Goal: Information Seeking & Learning: Find specific fact

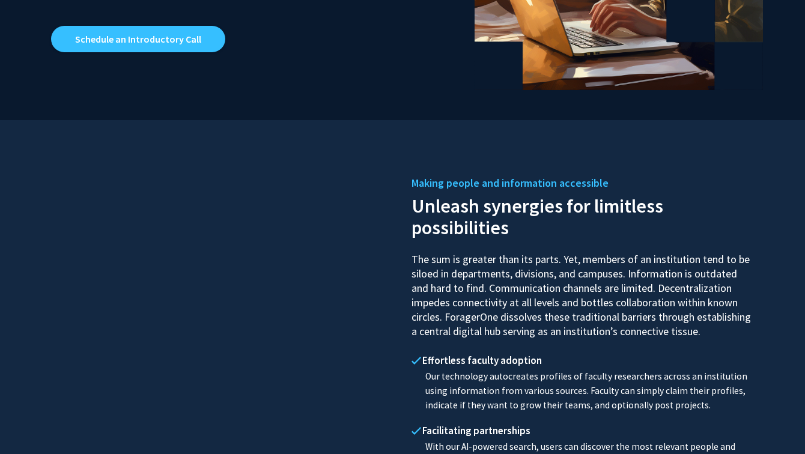
scroll to position [602, 0]
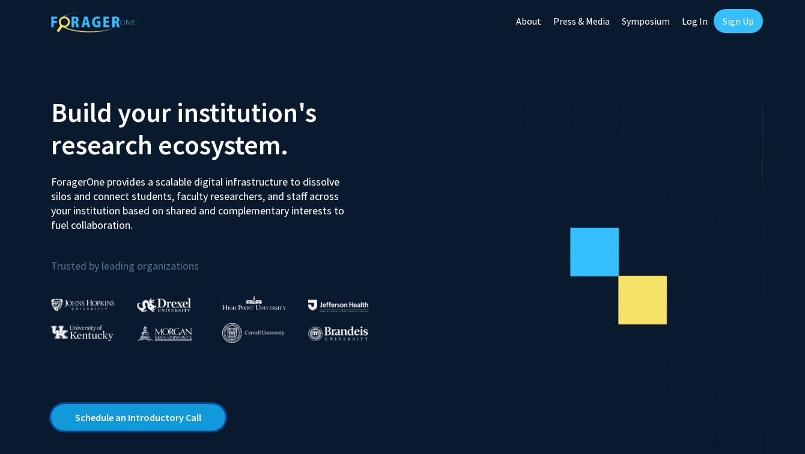
click at [195, 411] on link "Schedule an Introductory Call" at bounding box center [138, 417] width 174 height 26
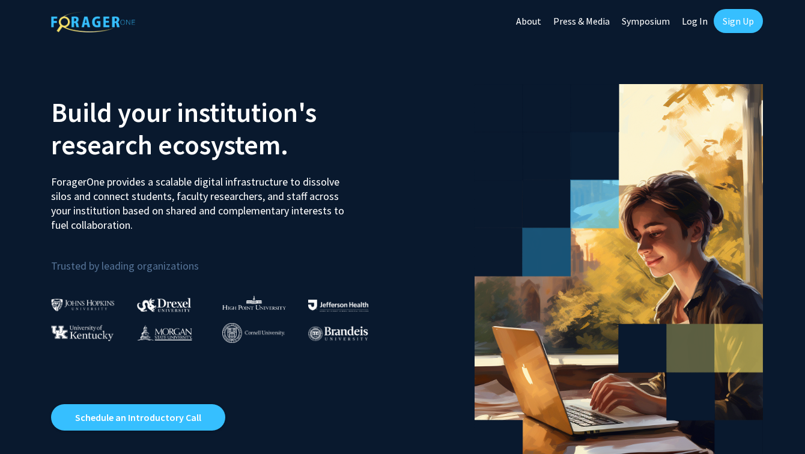
click at [639, 14] on link "Symposium" at bounding box center [645, 21] width 60 height 42
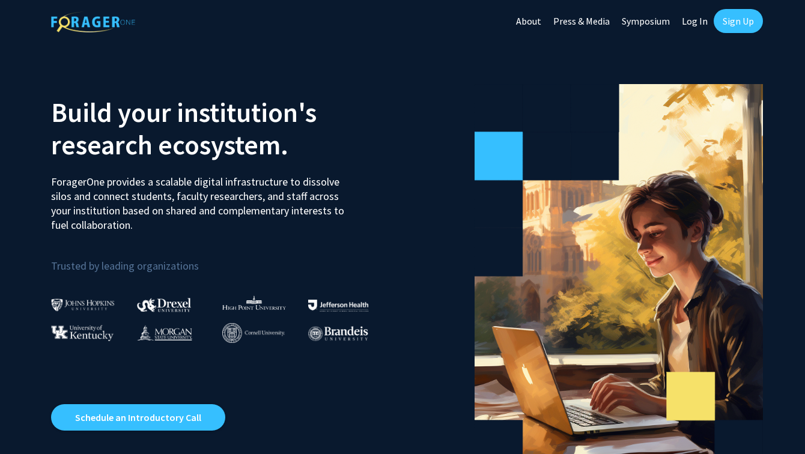
click at [733, 27] on link "Sign Up" at bounding box center [737, 21] width 49 height 24
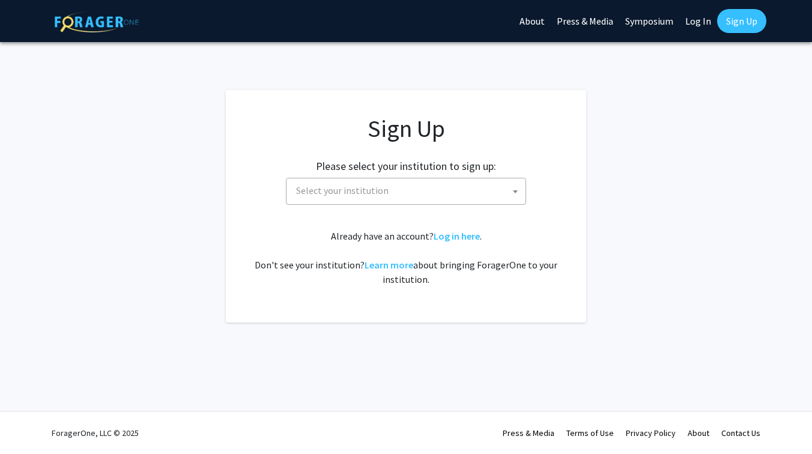
click at [468, 198] on span "Select your institution" at bounding box center [408, 190] width 234 height 25
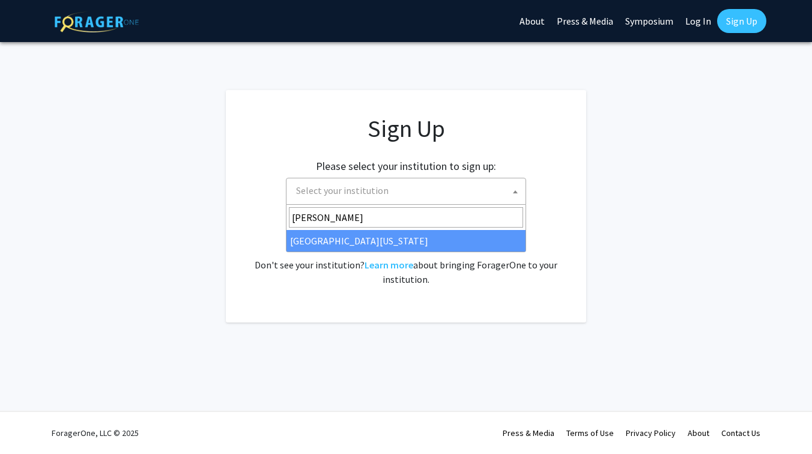
type input "[PERSON_NAME]"
select select "31"
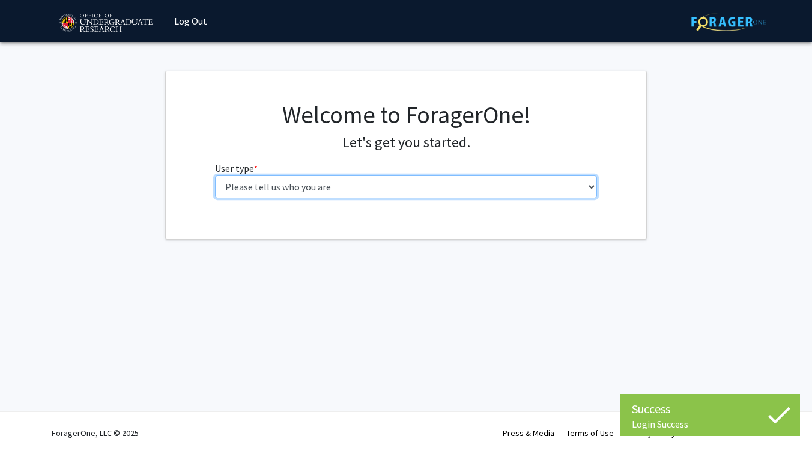
click at [401, 192] on select "Please tell us who you are Undergraduate Student Master's Student Doctoral Cand…" at bounding box center [406, 186] width 383 height 23
select select "1: undergrad"
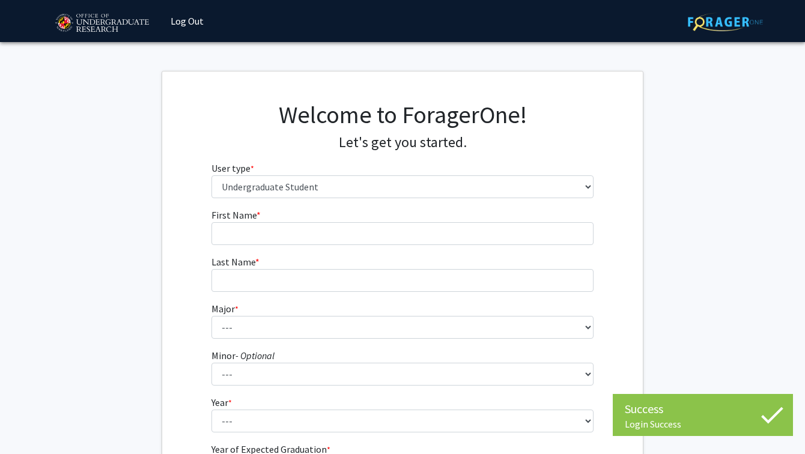
click at [522, 260] on fg-input "Last Name * required" at bounding box center [402, 273] width 383 height 37
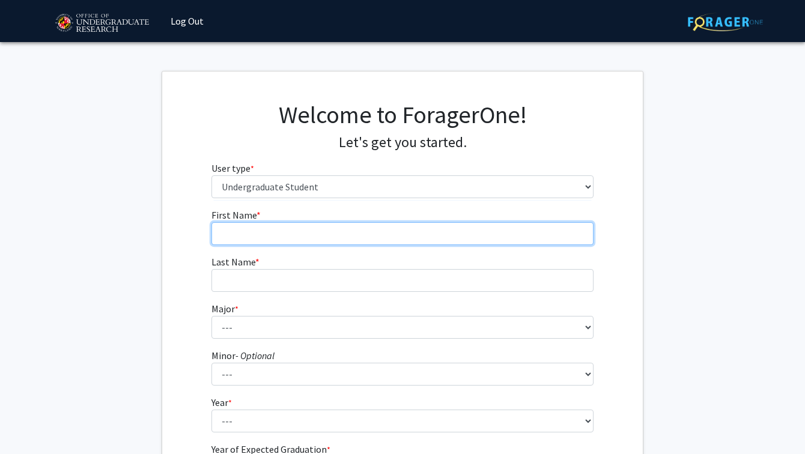
click at [505, 241] on input "First Name * required" at bounding box center [402, 233] width 383 height 23
type input "Aman"
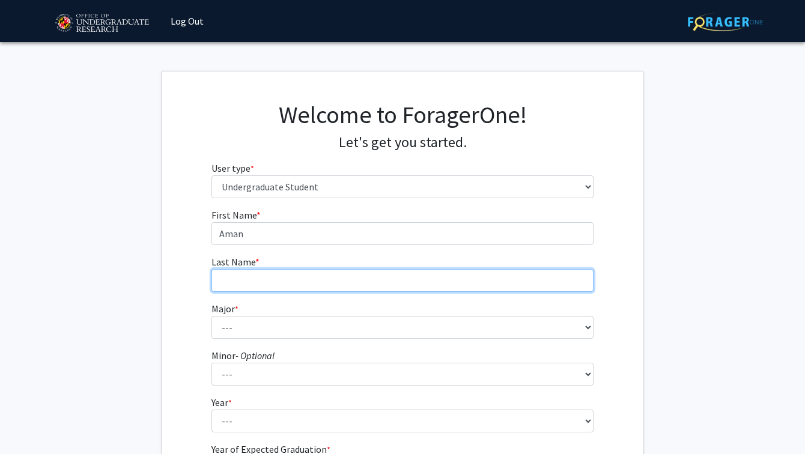
type input "Talreja"
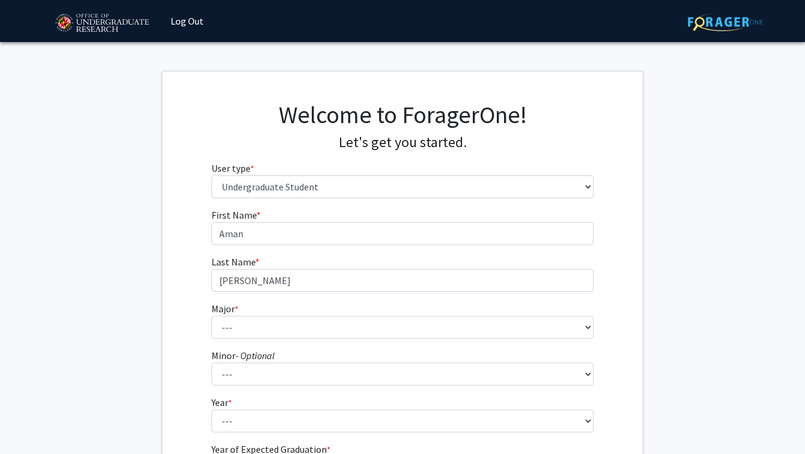
click at [352, 300] on form "First Name * required Aman Last Name * required Talreja Major * required --- Ac…" at bounding box center [402, 354] width 383 height 293
click at [343, 339] on form "First Name * required Aman Last Name * required Talreja Major * required --- Ac…" at bounding box center [402, 354] width 383 height 293
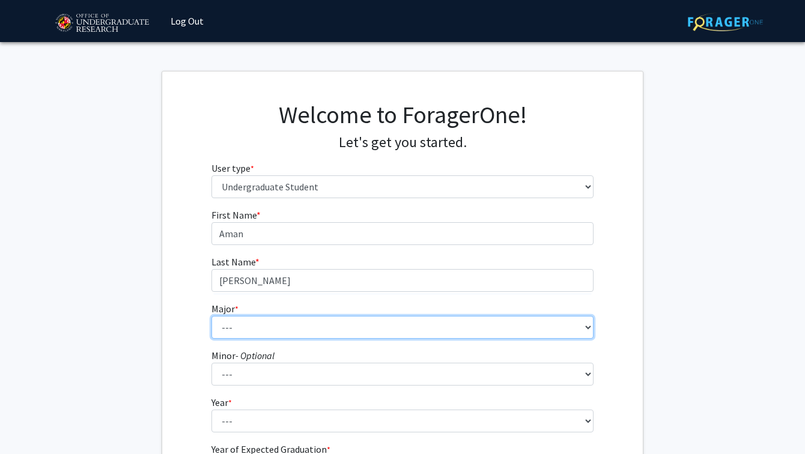
click at [344, 331] on select "--- Accounting Aerospace Engineering African American and Africana Studies Agri…" at bounding box center [402, 327] width 383 height 23
select select "28: 2329"
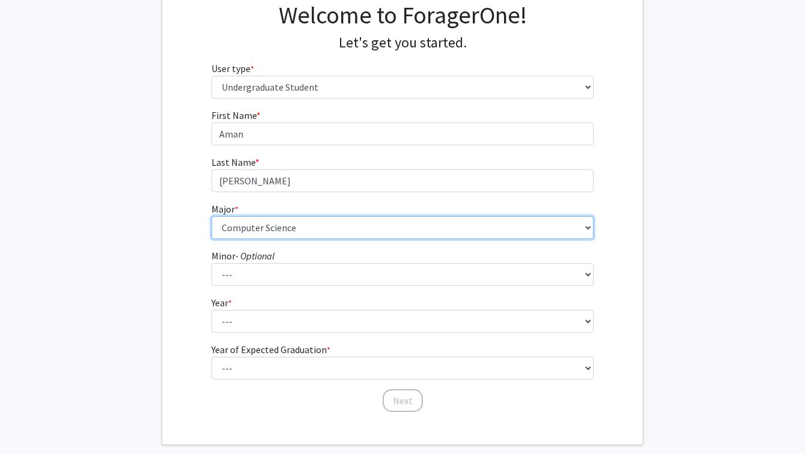
scroll to position [107, 0]
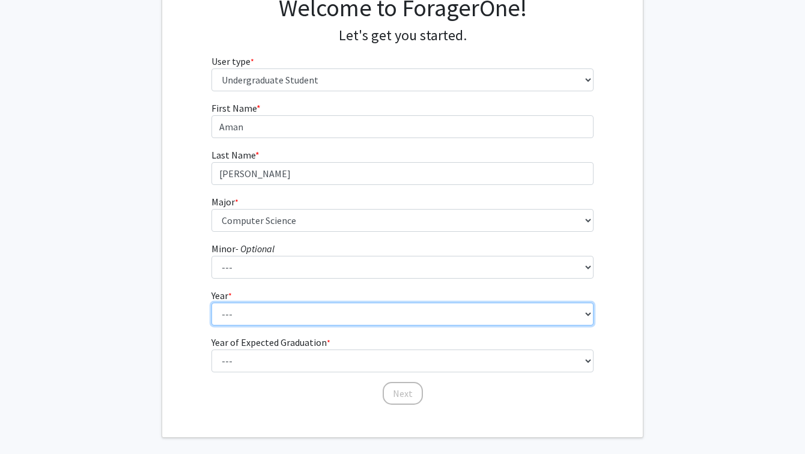
click at [304, 313] on select "--- First-year Sophomore Junior Senior Postbaccalaureate Certificate" at bounding box center [402, 314] width 383 height 23
select select "4: senior"
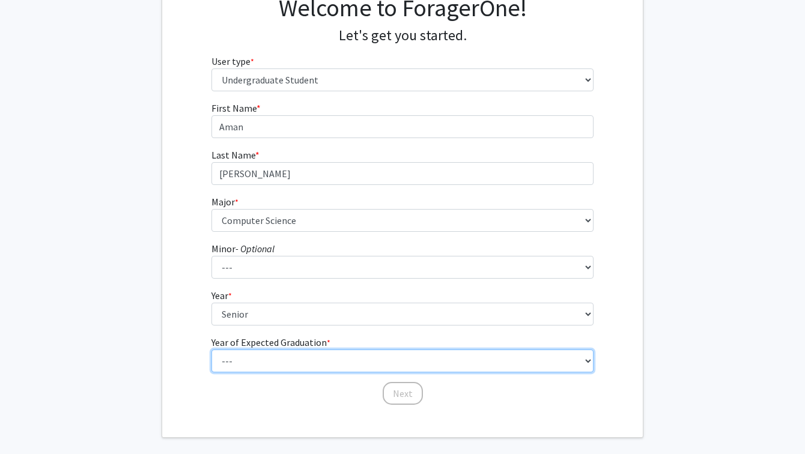
click at [318, 366] on select "--- 2025 2026 2027 2028 2029 2030 2031 2032 2033 2034" at bounding box center [402, 360] width 383 height 23
select select "2: 2026"
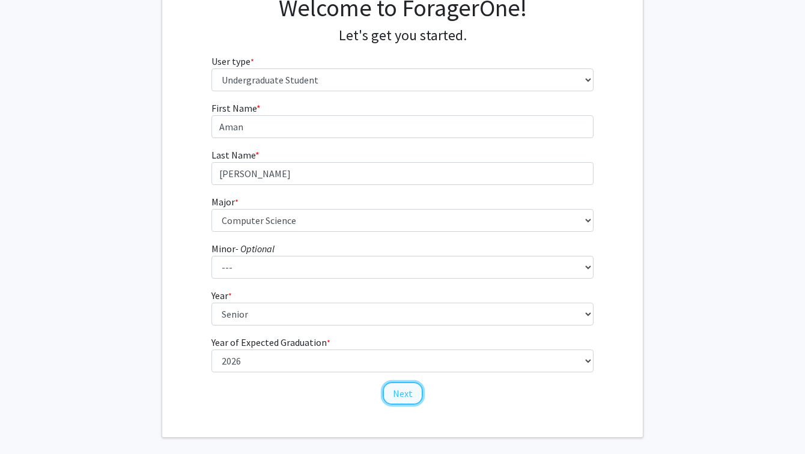
click at [407, 387] on button "Next" at bounding box center [403, 393] width 40 height 23
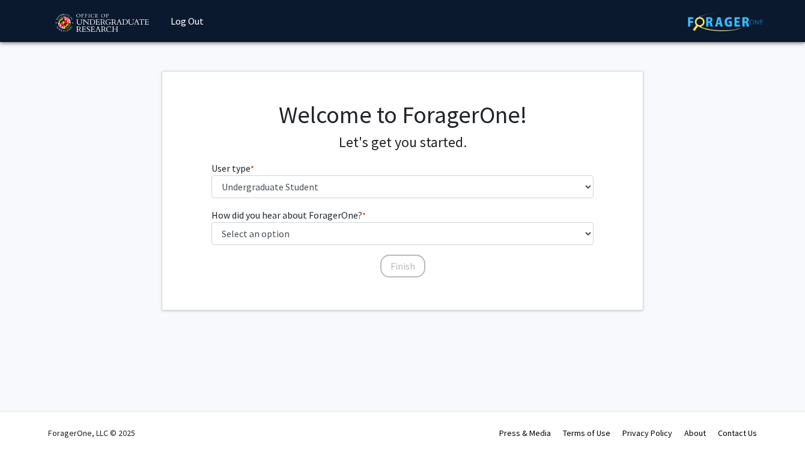
scroll to position [0, 0]
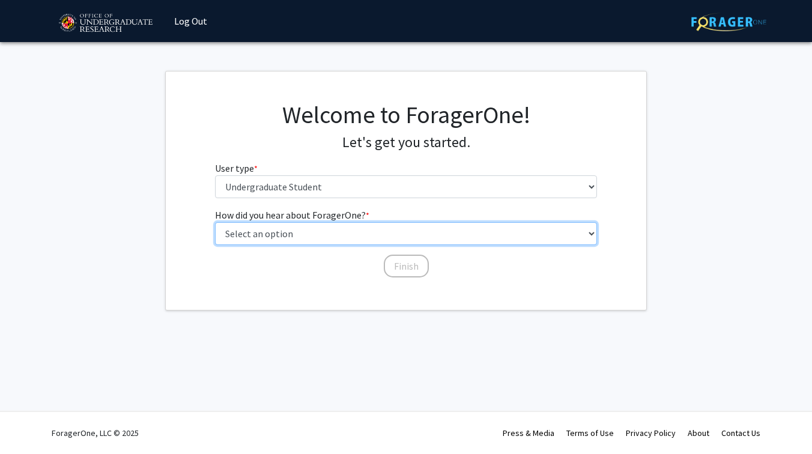
click at [364, 227] on select "Select an option Peer/student recommendation Faculty/staff recommendation Unive…" at bounding box center [406, 233] width 383 height 23
select select "3: university_website"
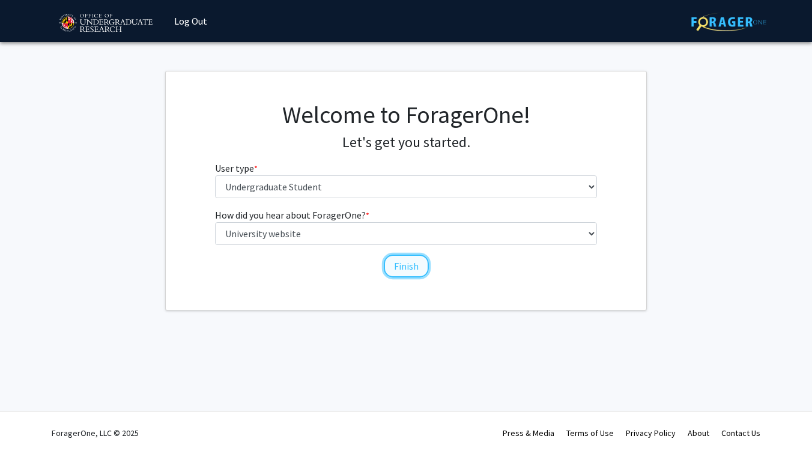
click at [396, 264] on button "Finish" at bounding box center [406, 266] width 45 height 23
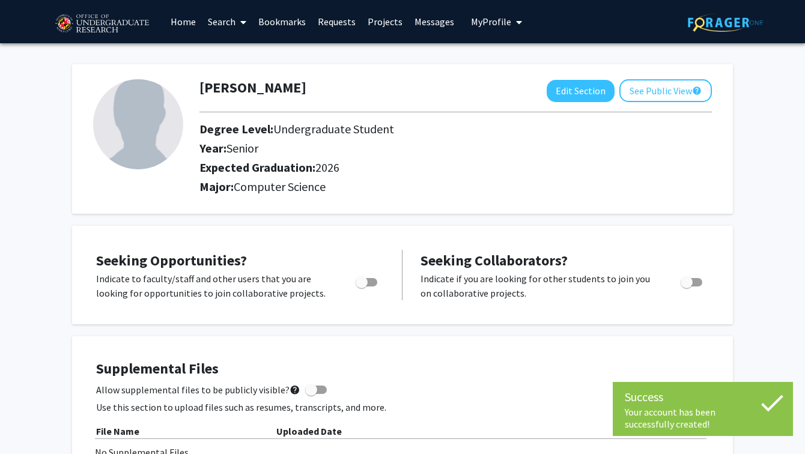
click at [233, 28] on link "Search" at bounding box center [227, 22] width 50 height 42
click at [239, 75] on span "Students" at bounding box center [238, 79] width 73 height 24
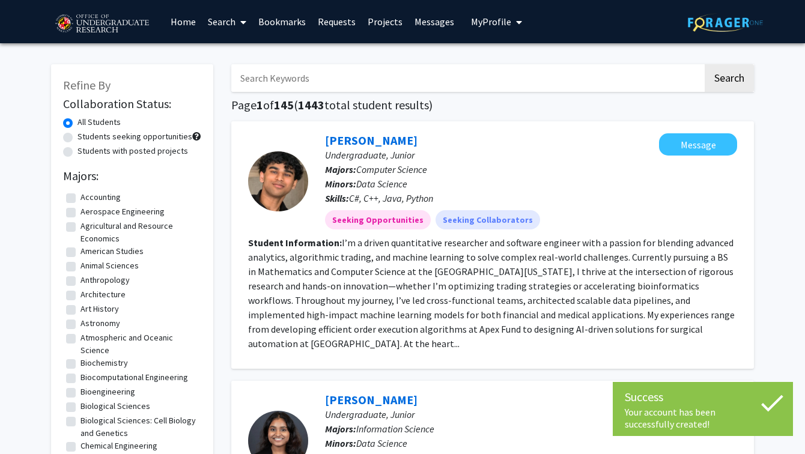
click at [199, 2] on link "Home" at bounding box center [183, 22] width 37 height 42
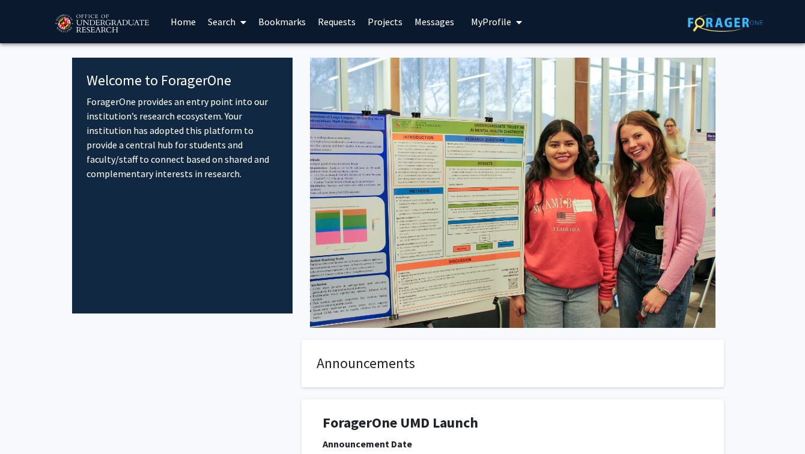
click at [222, 29] on link "Search" at bounding box center [227, 22] width 50 height 42
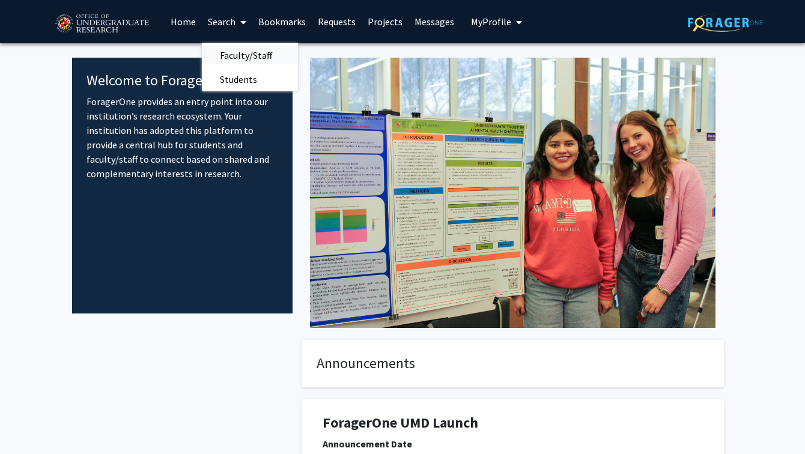
click at [241, 56] on span "Faculty/Staff" at bounding box center [246, 55] width 88 height 24
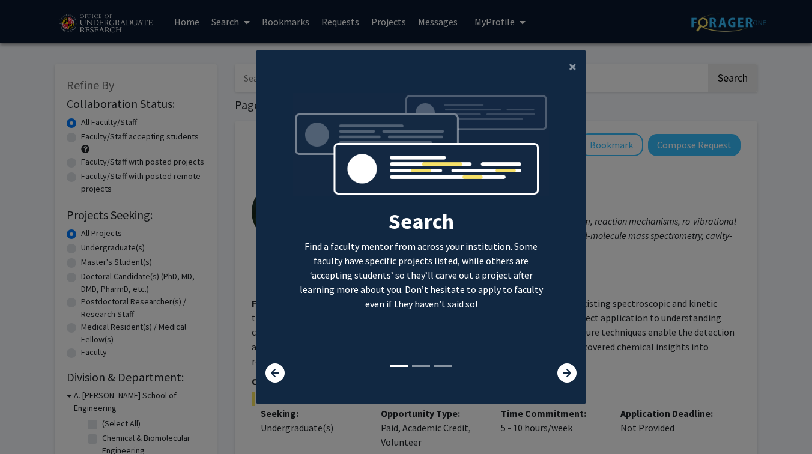
click at [555, 73] on div "×" at bounding box center [421, 67] width 330 height 34
click at [567, 68] on button "×" at bounding box center [572, 67] width 27 height 34
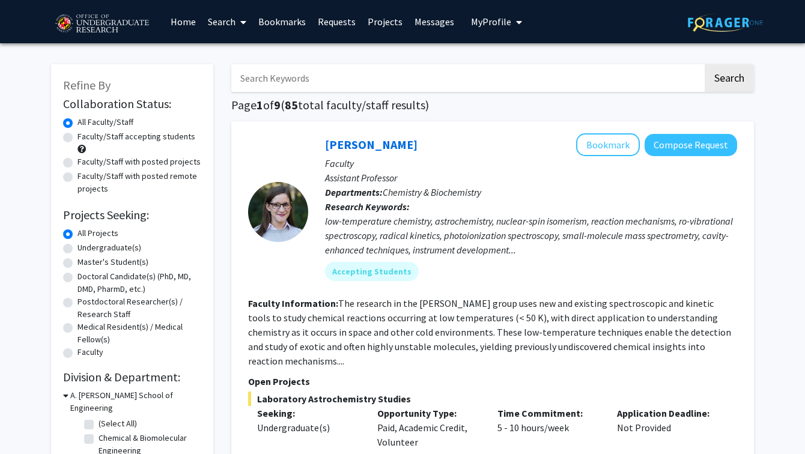
click at [374, 25] on link "Projects" at bounding box center [384, 22] width 47 height 42
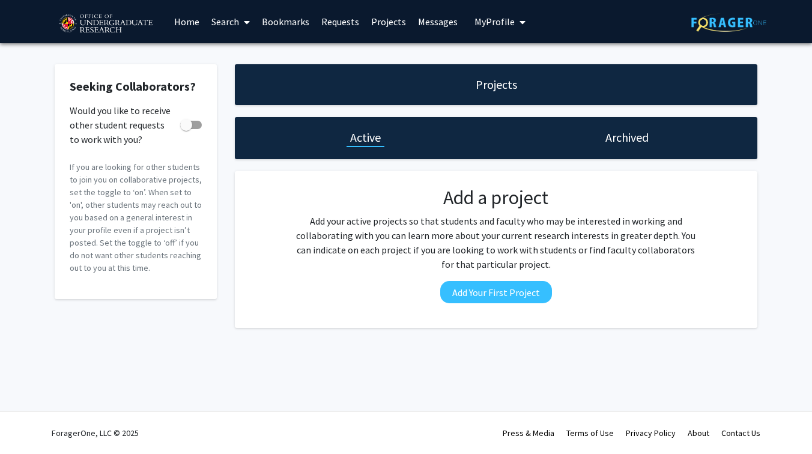
click at [235, 16] on link "Search" at bounding box center [230, 22] width 50 height 42
click at [245, 50] on span "Faculty/Staff" at bounding box center [249, 55] width 88 height 24
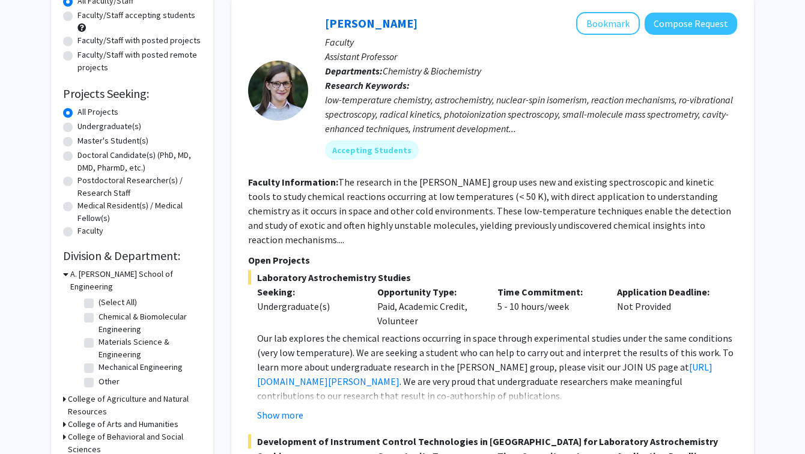
scroll to position [121, 0]
click at [129, 129] on label "Undergraduate(s)" at bounding box center [109, 127] width 64 height 13
click at [85, 129] on input "Undergraduate(s)" at bounding box center [81, 125] width 8 height 8
radio input "true"
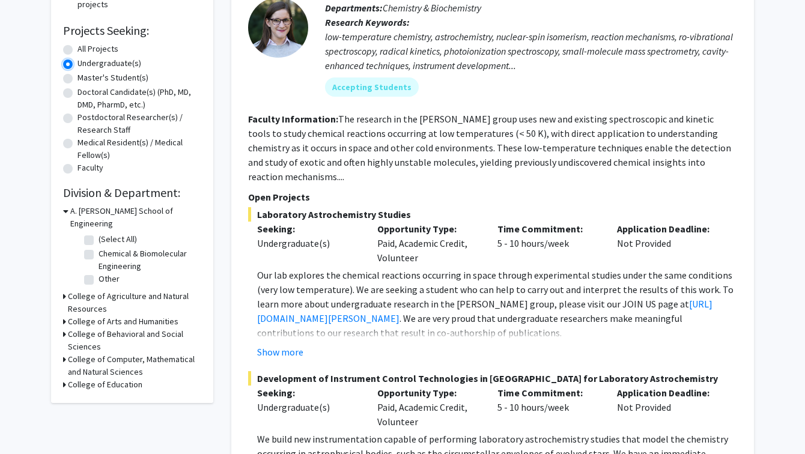
scroll to position [190, 0]
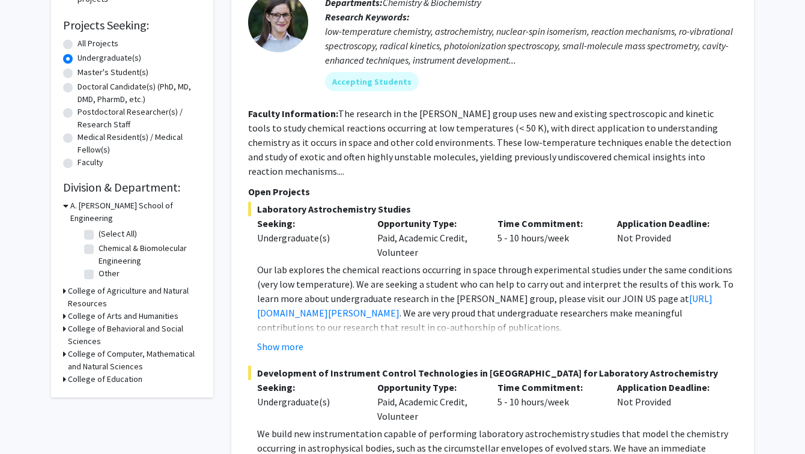
click at [116, 348] on h3 "College of Computer, Mathematical and Natural Sciences" at bounding box center [134, 360] width 133 height 25
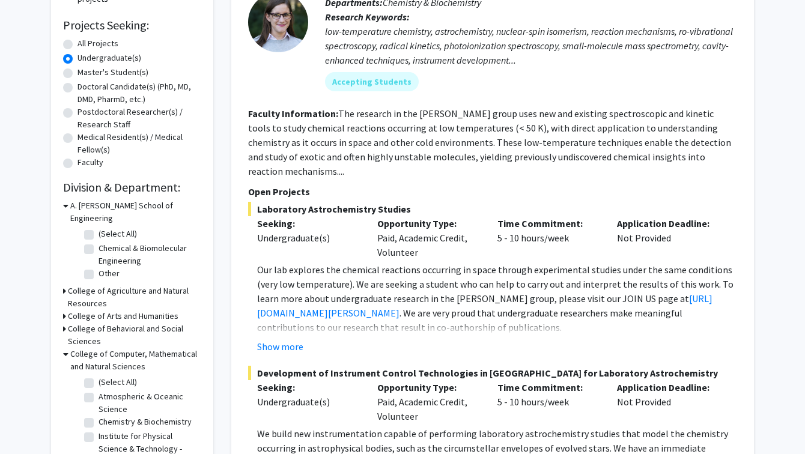
click at [106, 376] on label "(Select All)" at bounding box center [117, 382] width 38 height 13
click at [106, 376] on input "(Select All)" at bounding box center [102, 380] width 8 height 8
checkbox input "true"
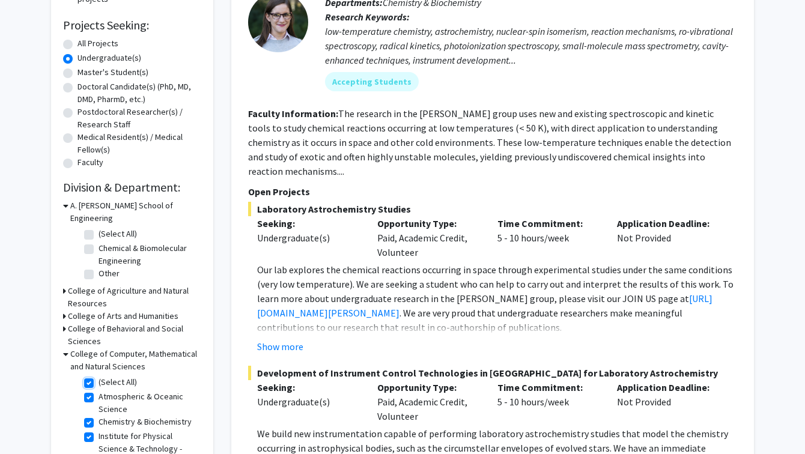
checkbox input "true"
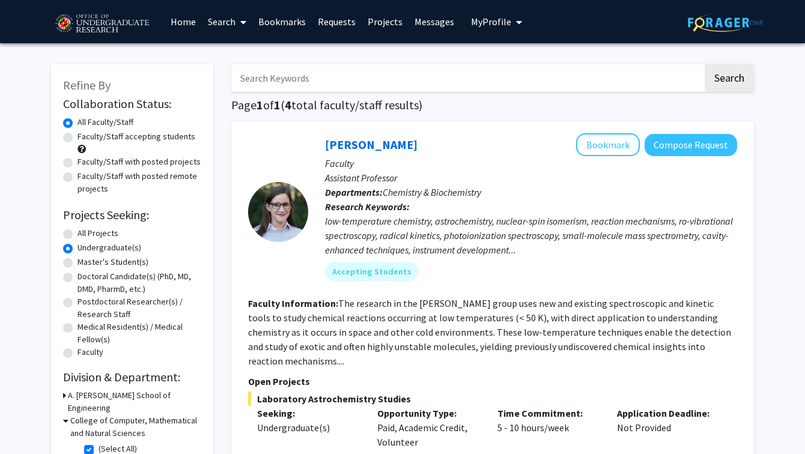
click at [396, 73] on input "Search Keywords" at bounding box center [466, 78] width 471 height 28
type input "fa"
checkbox input "false"
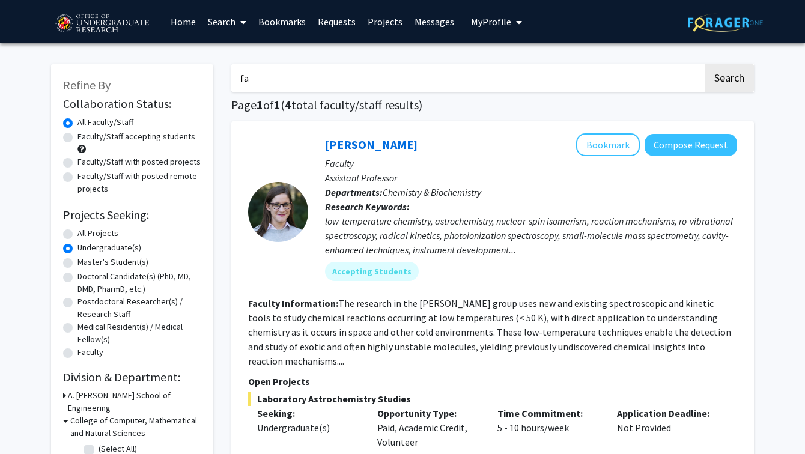
checkbox input "false"
radio input "true"
paste input "Feizi"
type input "Feizi"
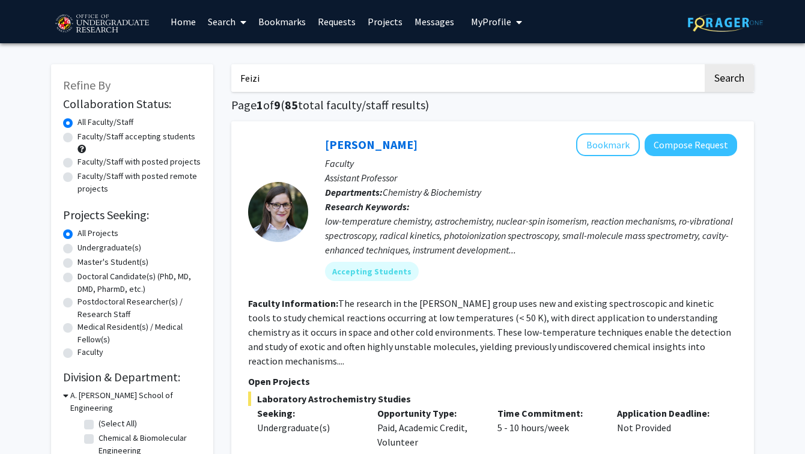
click at [704, 64] on button "Search" at bounding box center [728, 78] width 49 height 28
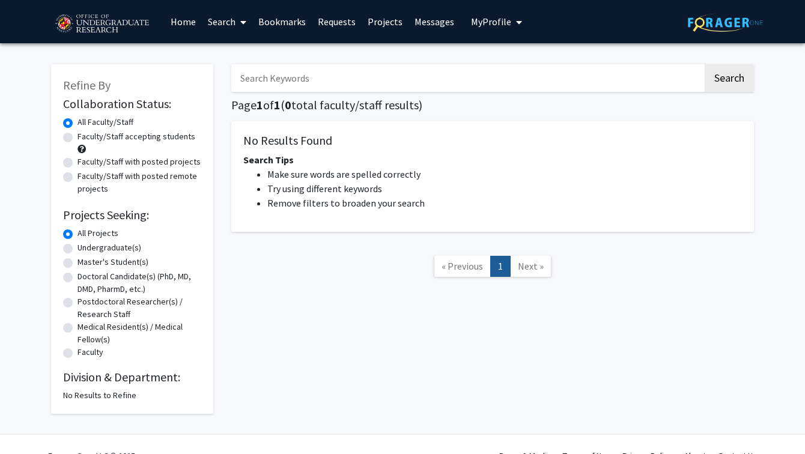
click at [239, 11] on span at bounding box center [240, 22] width 11 height 42
click at [234, 50] on span "Faculty/Staff" at bounding box center [246, 55] width 88 height 24
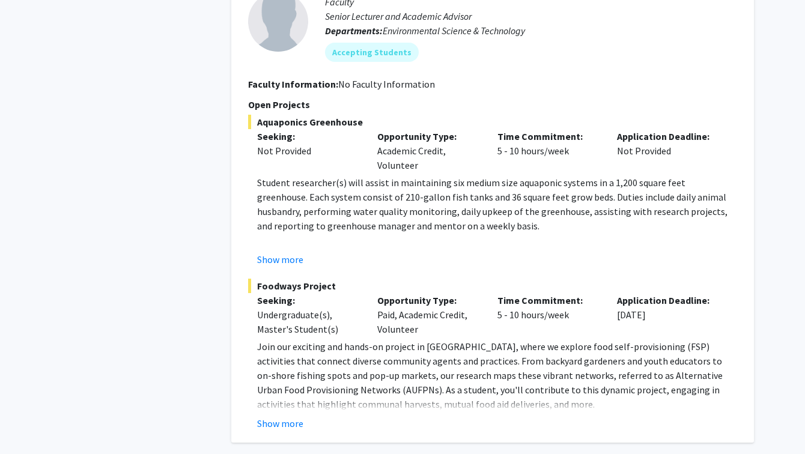
scroll to position [5655, 0]
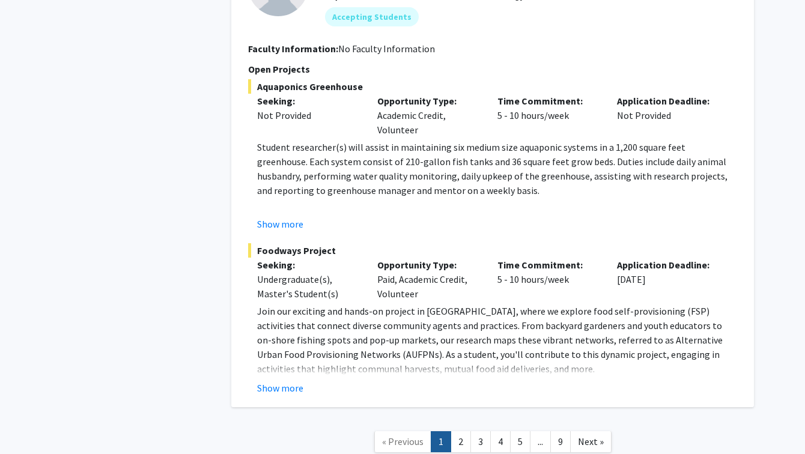
click at [468, 419] on nav "« Previous 1 2 3 4 5 ... 9 Next »" at bounding box center [492, 443] width 522 height 49
click at [485, 431] on link "3" at bounding box center [480, 441] width 20 height 21
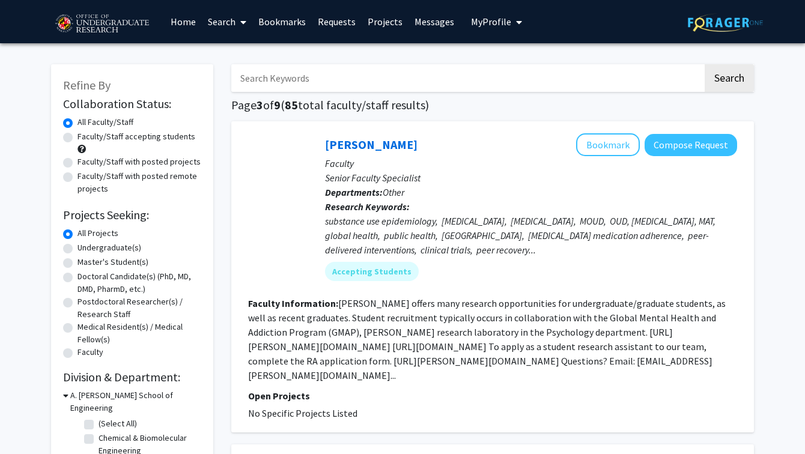
scroll to position [43, 0]
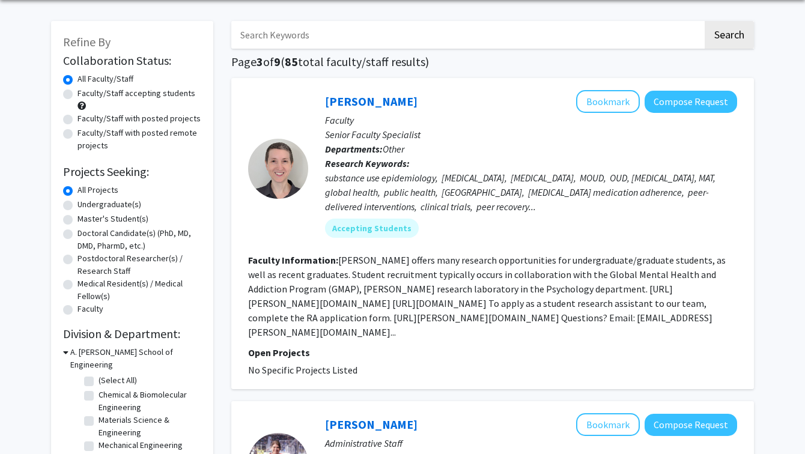
drag, startPoint x: 371, startPoint y: 280, endPoint x: 467, endPoint y: 327, distance: 106.9
click at [467, 327] on section "Faculty Information: CESAR offers many research opportunities for undergraduate…" at bounding box center [492, 296] width 489 height 86
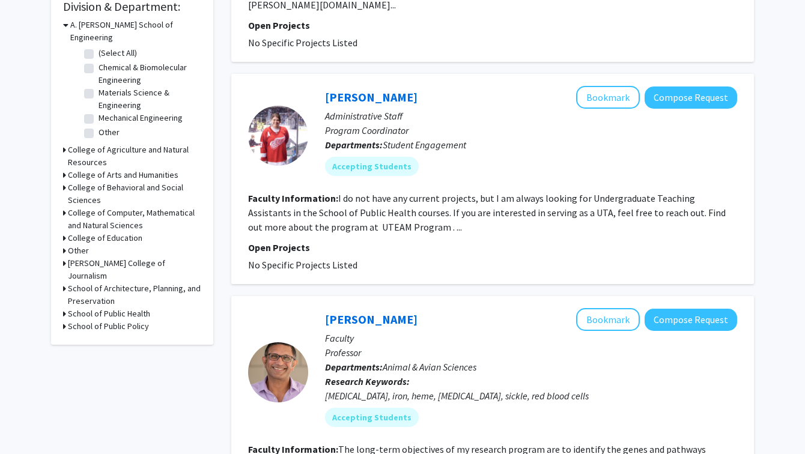
scroll to position [408, 0]
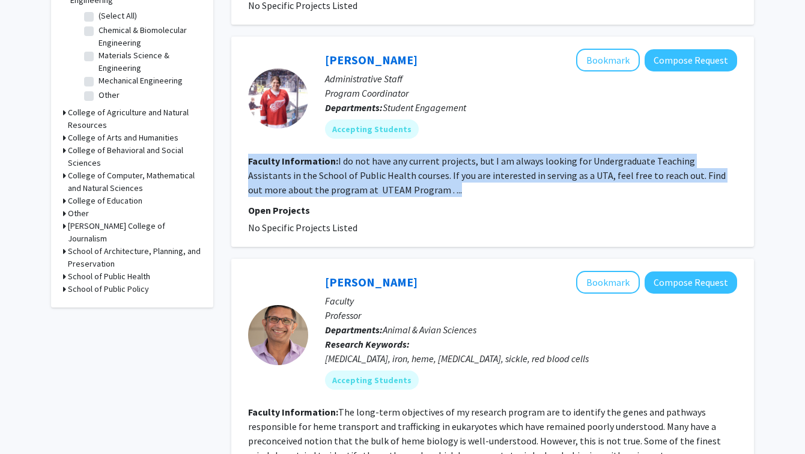
drag, startPoint x: 453, startPoint y: 148, endPoint x: 456, endPoint y: 190, distance: 42.1
click at [456, 190] on fg-search-faculty "Cyndi Kershaw Bookmark Compose Request Administrative Staff Program Coordinator…" at bounding box center [492, 142] width 489 height 186
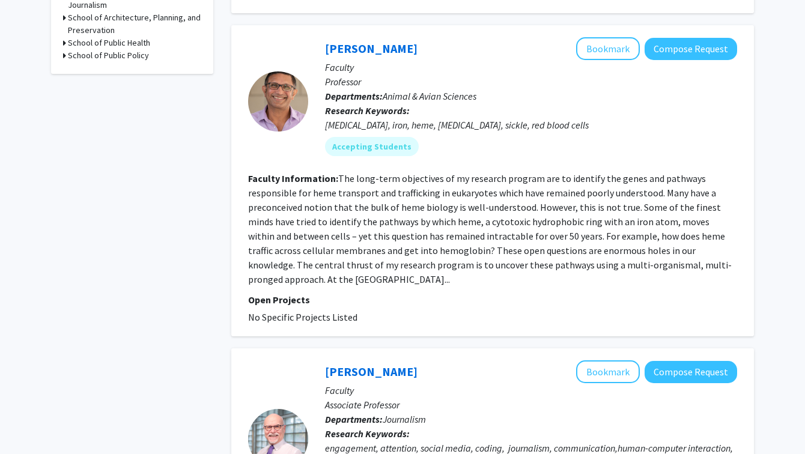
scroll to position [1108, 0]
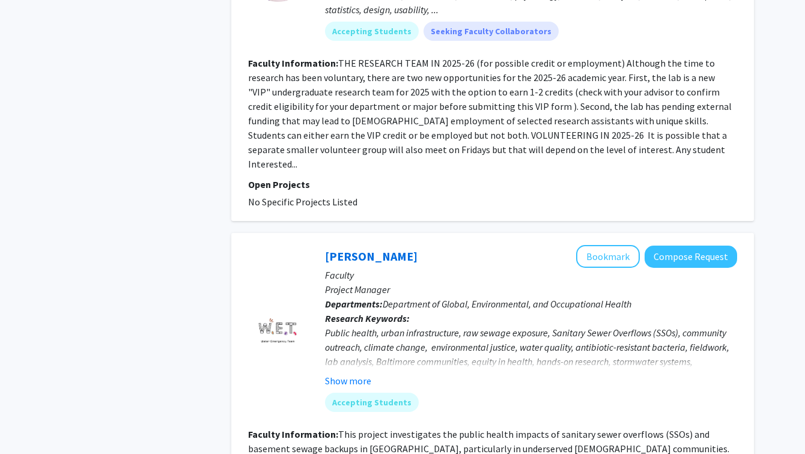
click at [456, 195] on fg-project-list "No Specific Projects Listed" at bounding box center [492, 202] width 489 height 14
